Goal: Task Accomplishment & Management: Manage account settings

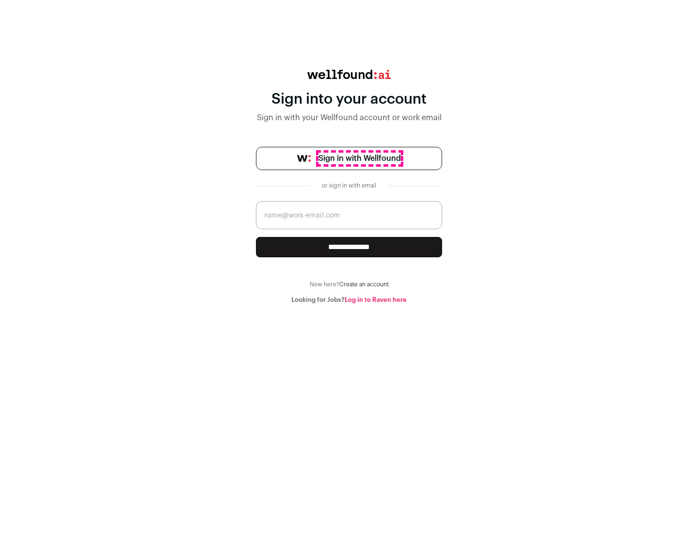
click at [359, 159] on span "Sign in with Wellfound" at bounding box center [360, 159] width 82 height 12
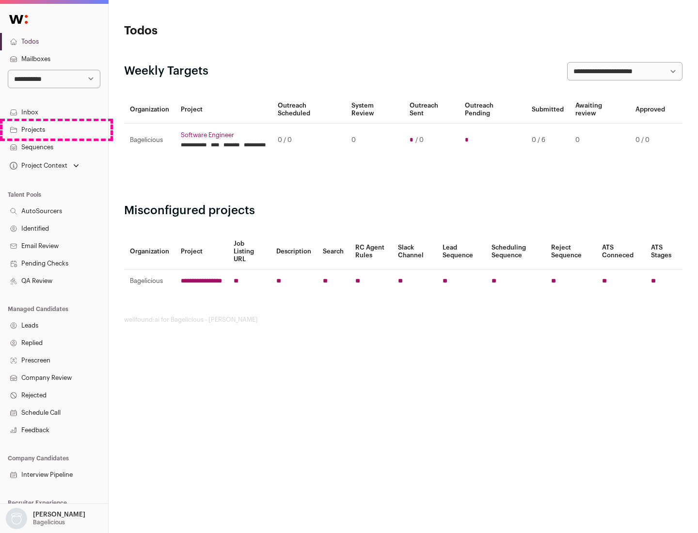
click at [54, 129] on link "Projects" at bounding box center [54, 129] width 108 height 17
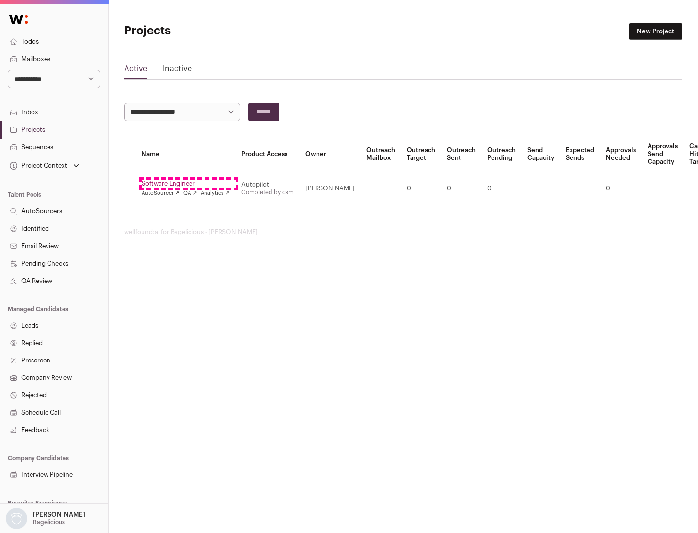
click at [189, 184] on link "Software Engineer" at bounding box center [186, 184] width 88 height 8
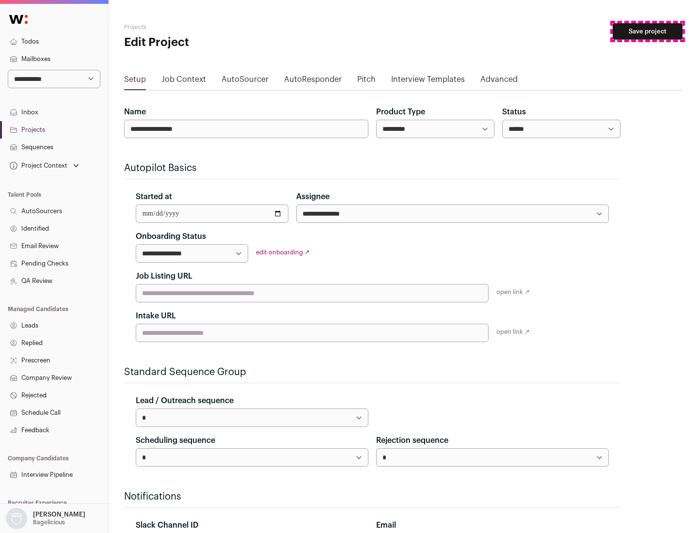
click at [648, 32] on button "Save project" at bounding box center [648, 31] width 70 height 16
